Goal: Register for event/course

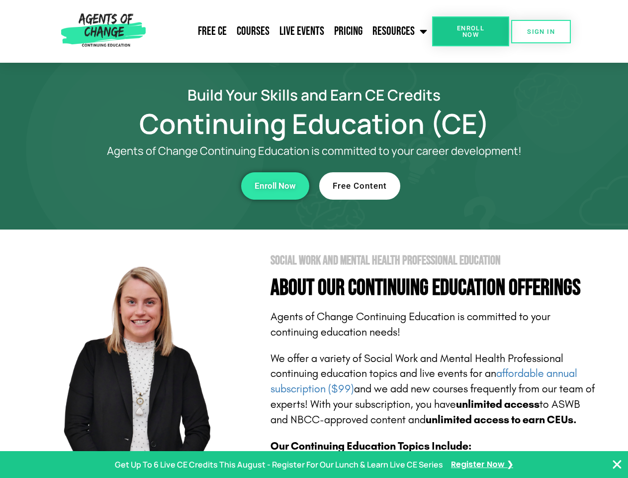
click at [314, 239] on section "Social Work and Mental Health Professional Education About Our Continuing Educa…" at bounding box center [314, 438] width 628 height 418
click at [471, 31] on span "Enroll Now" at bounding box center [470, 31] width 45 height 13
click at [541, 31] on span "SIGN IN" at bounding box center [541, 31] width 28 height 6
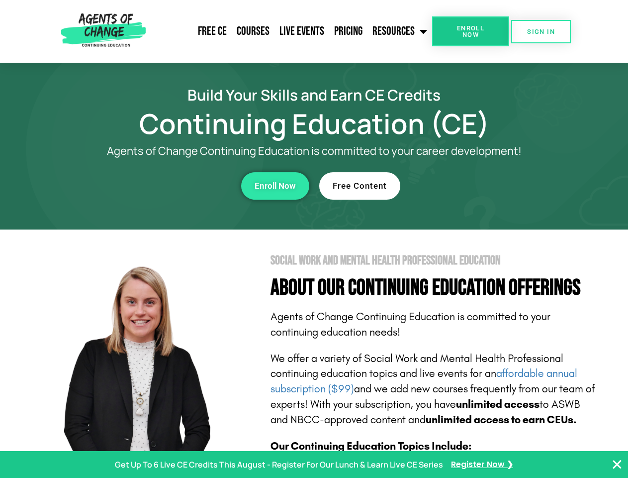
click at [173, 186] on div "Enroll Now" at bounding box center [173, 185] width 274 height 27
click at [275, 186] on span "Enroll Now" at bounding box center [275, 186] width 41 height 8
click at [456, 186] on div "Free Content" at bounding box center [456, 185] width 274 height 27
